Goal: Information Seeking & Learning: Learn about a topic

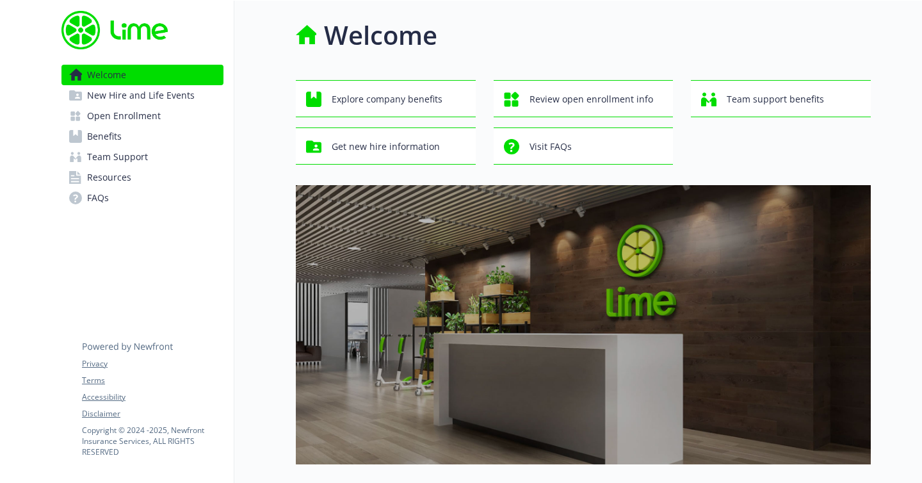
click at [111, 139] on span "Benefits" at bounding box center [104, 136] width 35 height 20
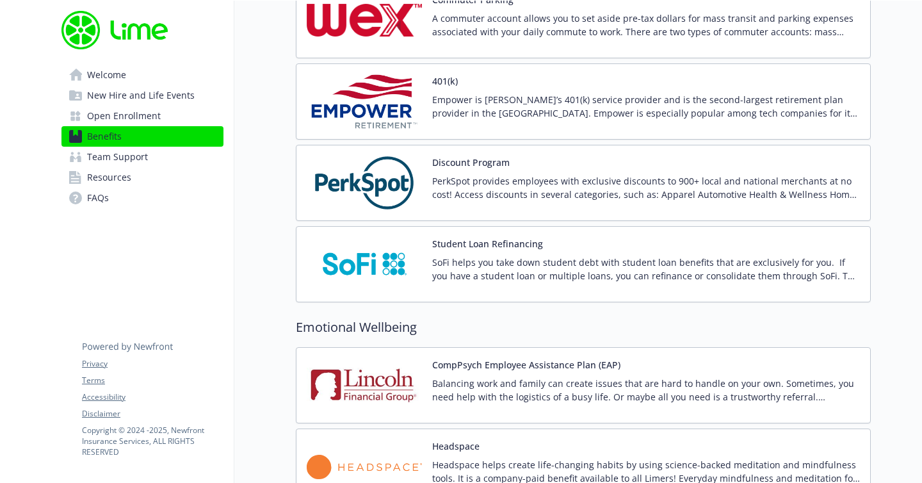
scroll to position [2146, 0]
